Goal: Information Seeking & Learning: Find specific fact

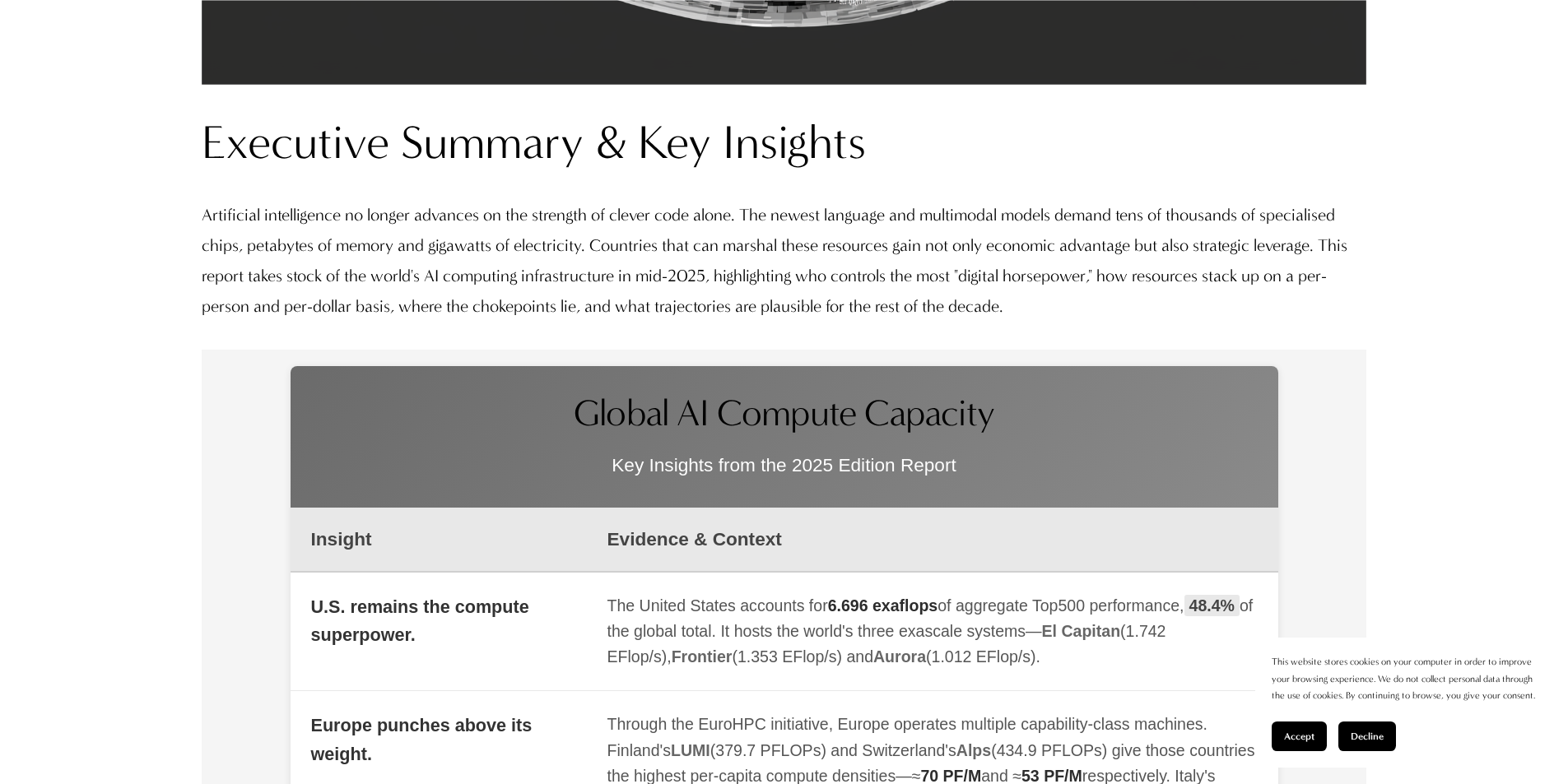
scroll to position [1893, 0]
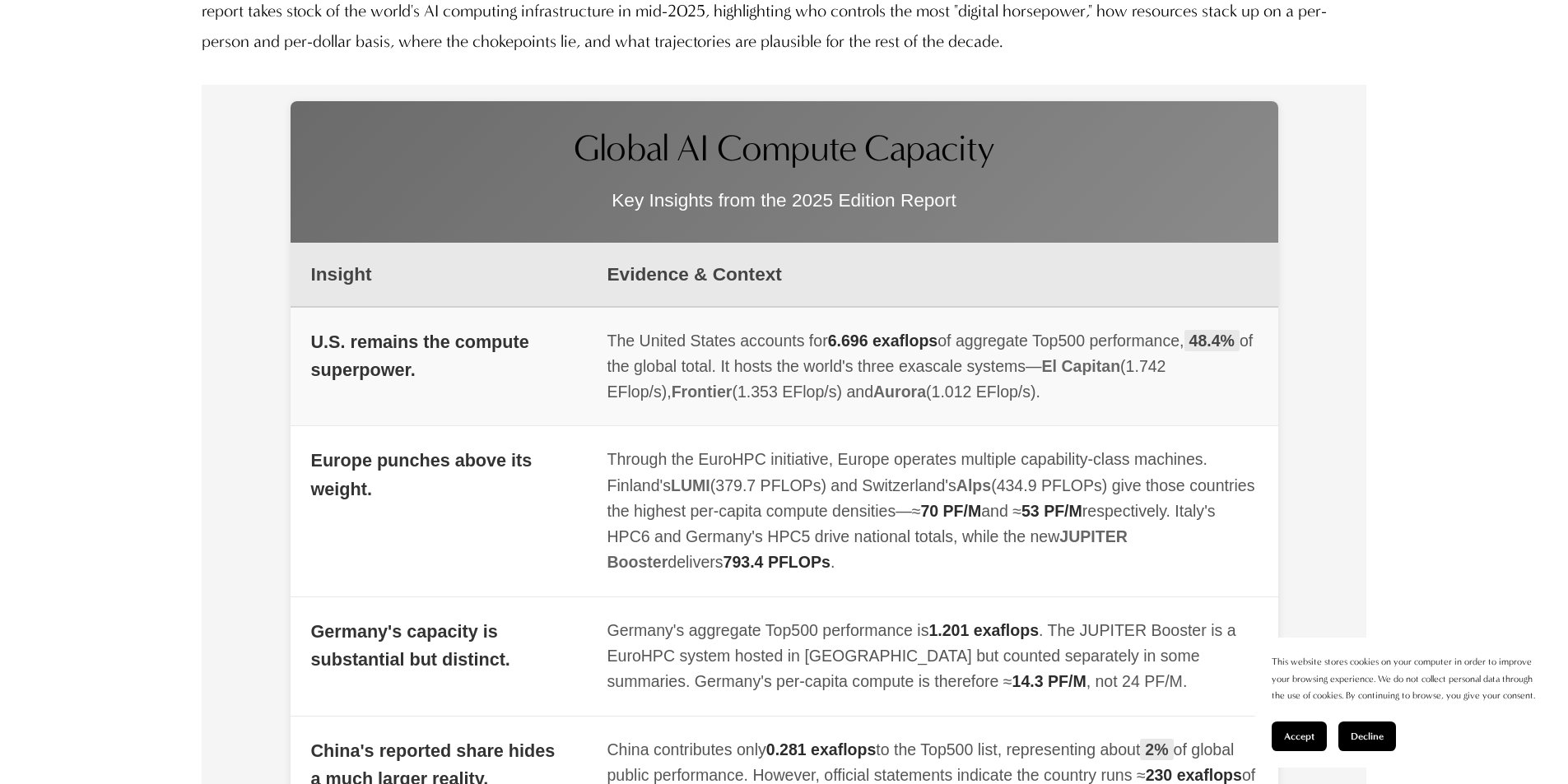
drag, startPoint x: 627, startPoint y: 349, endPoint x: 1047, endPoint y: 348, distance: 420.0
click at [1047, 348] on div "The United States accounts for 6.696 exaflops of aggregate Top500 performance, …" at bounding box center [932, 367] width 650 height 77
click at [1223, 341] on span "48.4%" at bounding box center [1211, 340] width 55 height 21
click at [1207, 339] on span "48.4%" at bounding box center [1211, 340] width 55 height 21
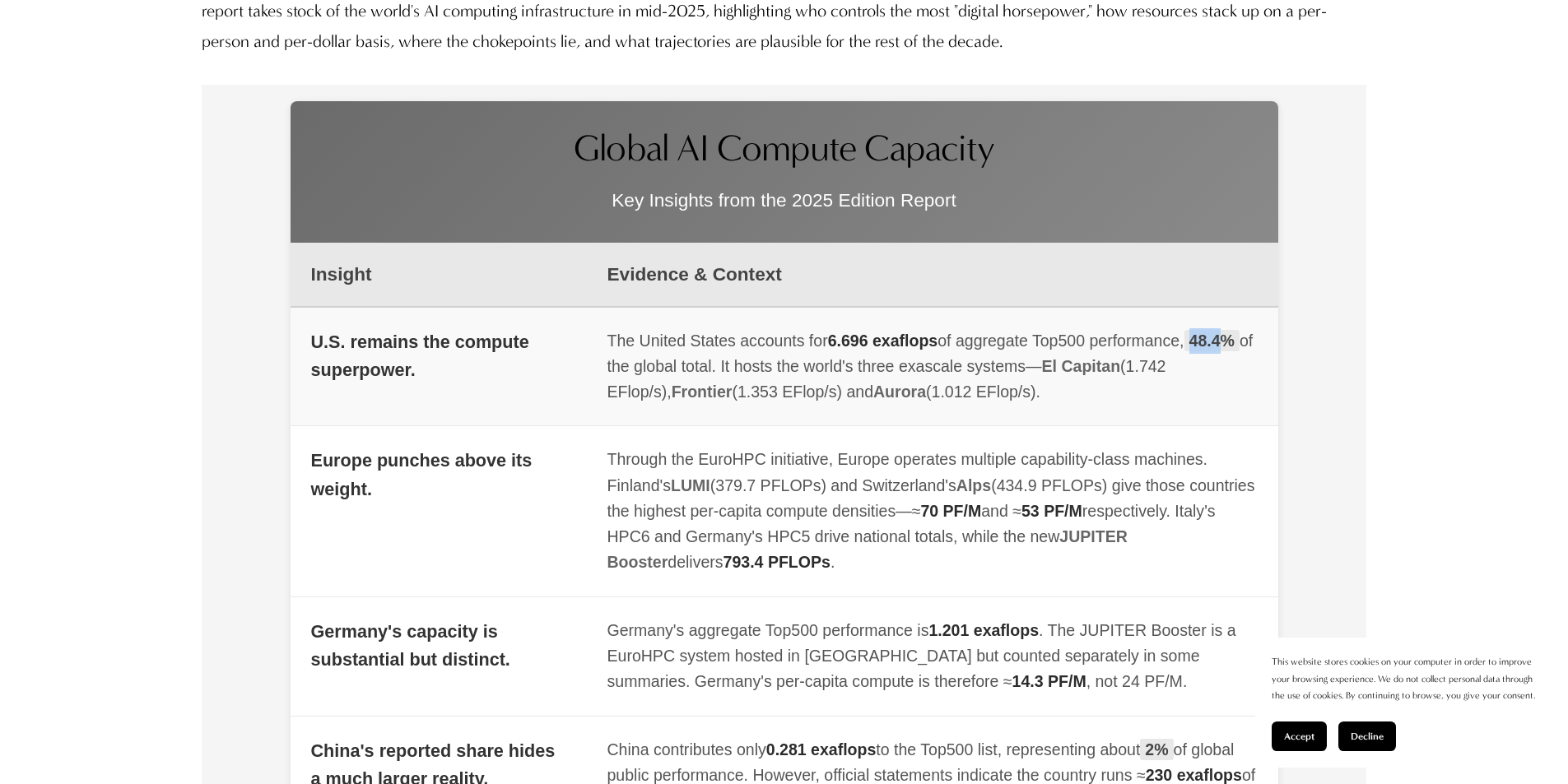
click at [1207, 339] on span "48.4%" at bounding box center [1211, 340] width 55 height 21
click at [1066, 344] on div "The United States accounts for 6.696 exaflops of aggregate Top500 performance, …" at bounding box center [932, 367] width 650 height 77
